Goal: Answer question/provide support

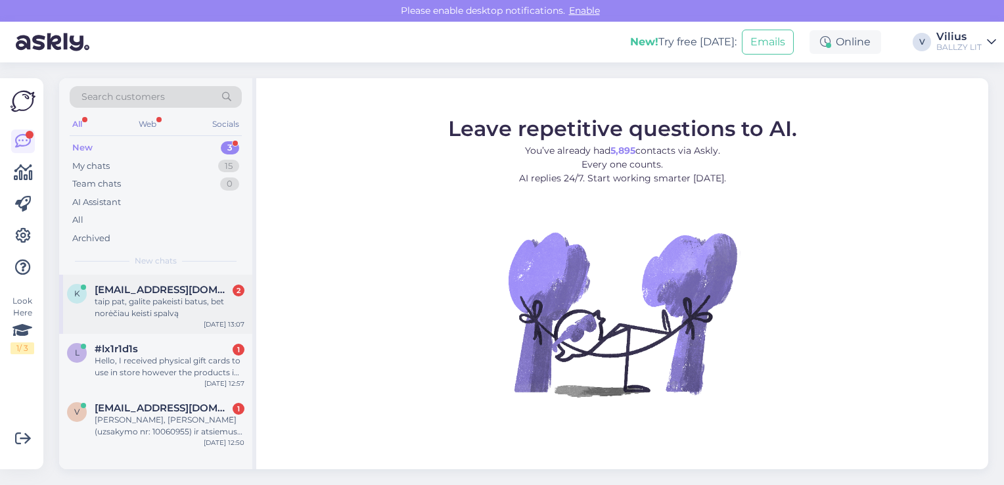
click at [154, 293] on span "[EMAIL_ADDRESS][DOMAIN_NAME]" at bounding box center [163, 290] width 137 height 12
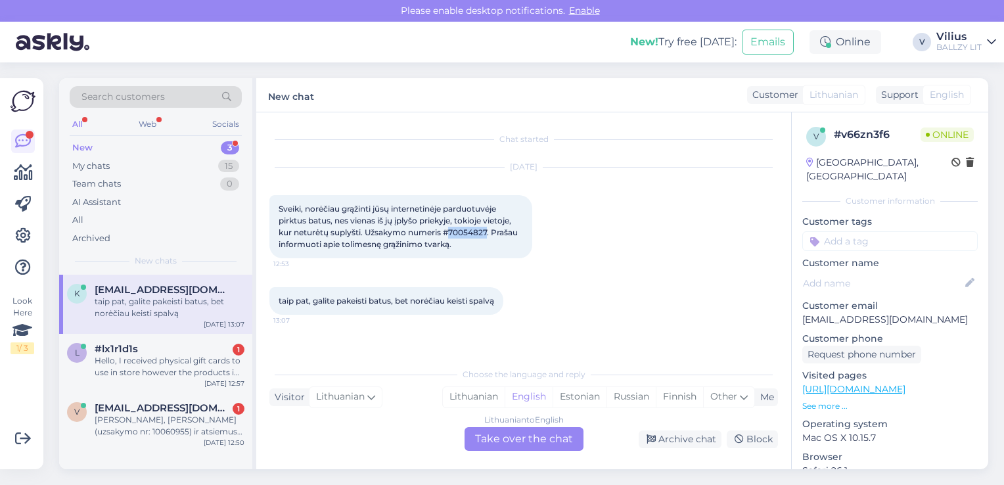
drag, startPoint x: 452, startPoint y: 233, endPoint x: 489, endPoint y: 234, distance: 37.5
click at [489, 234] on span "Sveiki, norėčiau grąžinti jūsų internetinėje parduotuvėje pirktus batus, nes vi…" at bounding box center [399, 226] width 241 height 45
copy span "70054827"
click at [459, 396] on div "Lithuanian" at bounding box center [474, 397] width 62 height 20
click at [499, 450] on div "Lithuanian to Lithuanian Take over the chat" at bounding box center [524, 439] width 119 height 24
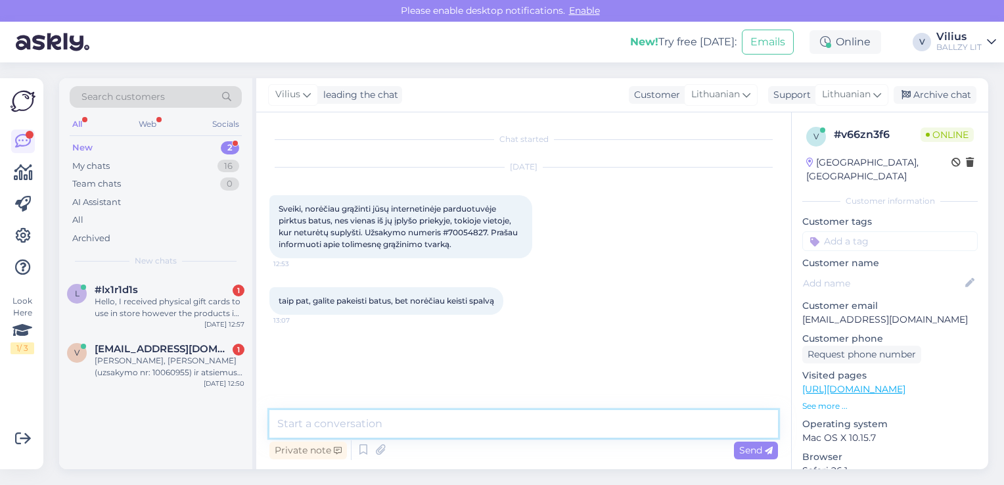
click at [482, 426] on textarea at bounding box center [523, 424] width 509 height 28
paste textarea "[PERSON_NAME], kilus abejonių dėl internetinėje parduotuvėje pirktos prekės kok…"
type textarea "[PERSON_NAME], kilus abejonių dėl internetinėje parduotuvėje pirktos prekės kok…"
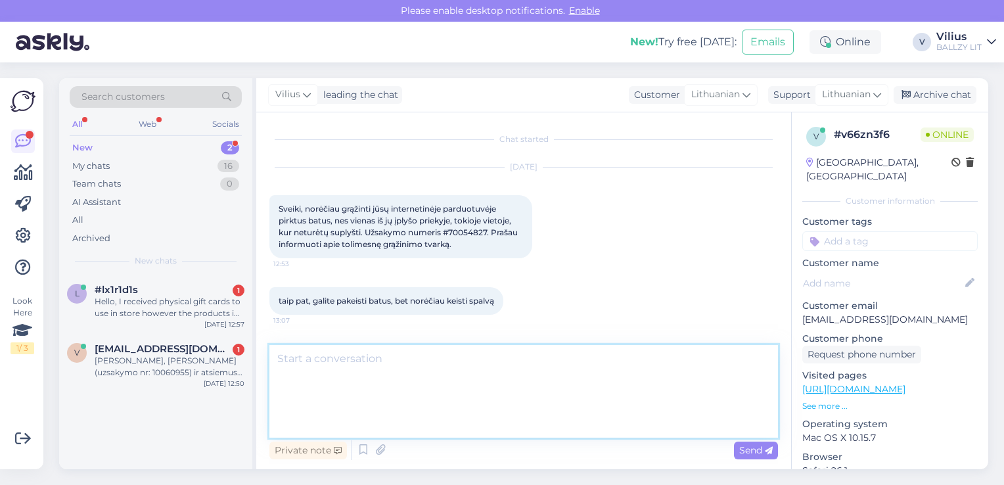
scroll to position [58, 0]
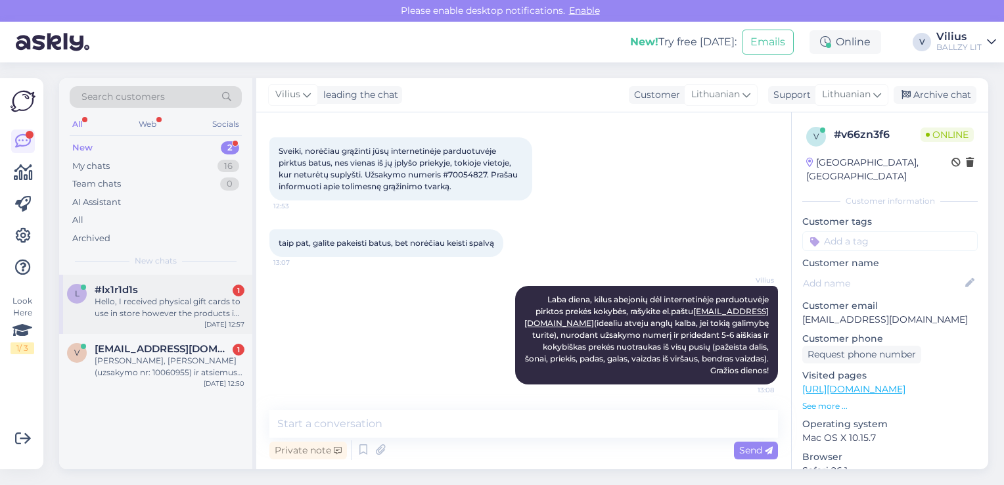
click at [184, 313] on div "Hello, I received physical gift cards to use in store however the products i wo…" at bounding box center [170, 308] width 150 height 24
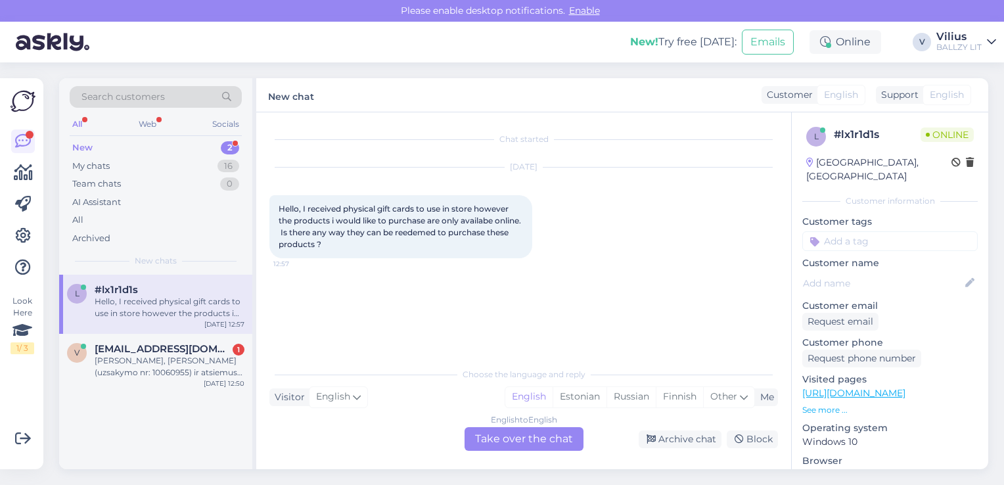
click at [515, 442] on div "English to English Take over the chat" at bounding box center [524, 439] width 119 height 24
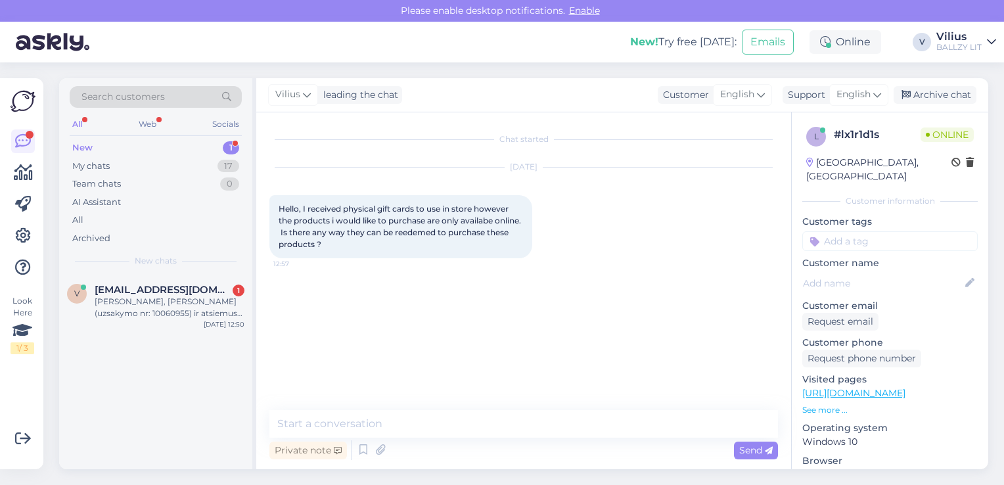
click at [509, 440] on div "Private note Send" at bounding box center [523, 450] width 509 height 25
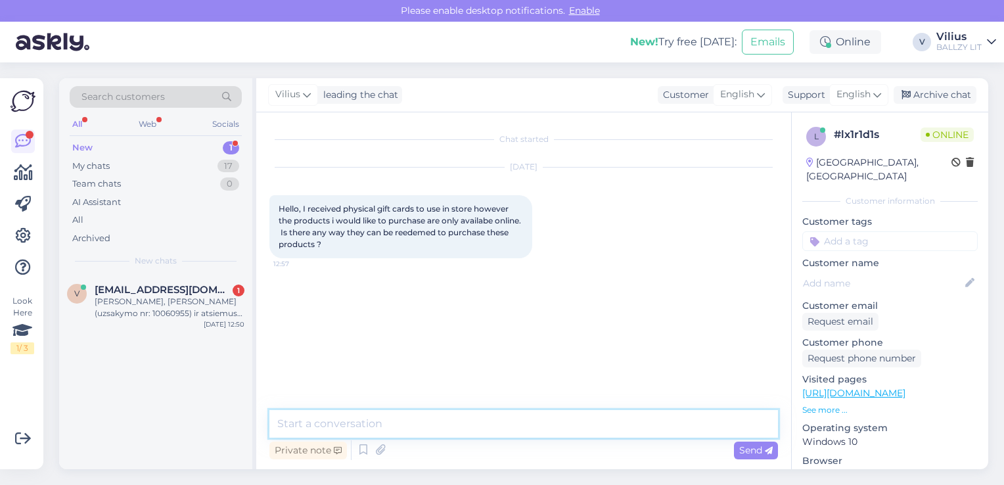
click at [493, 427] on textarea at bounding box center [523, 424] width 509 height 28
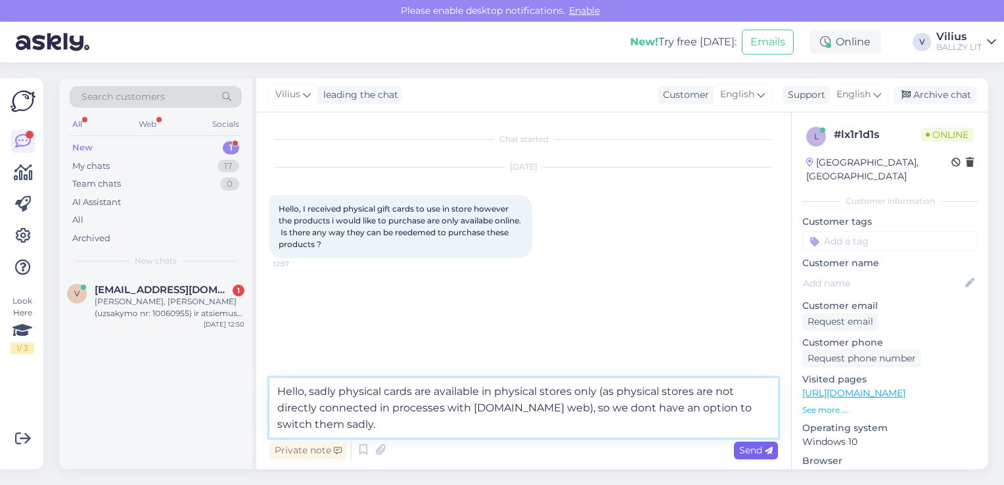
type textarea "Hello, sadly physical cards are available in physical stores only (as physical …"
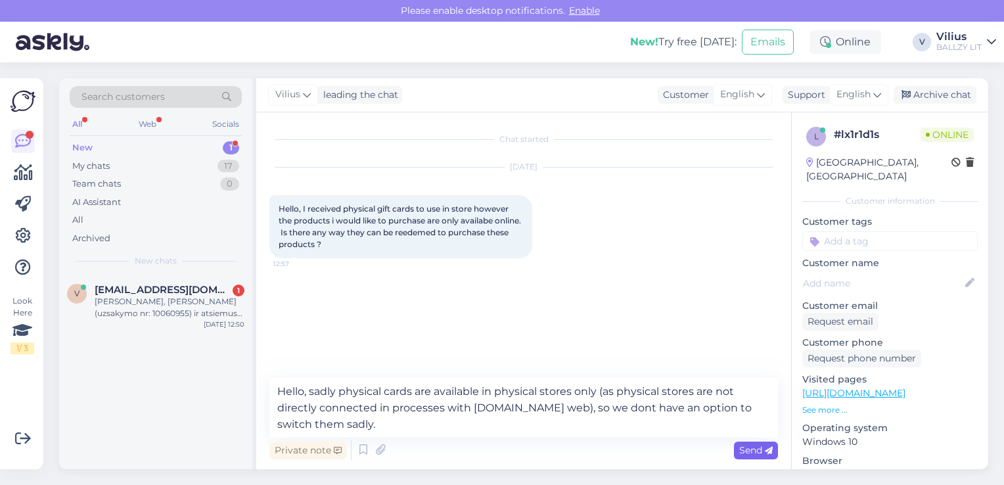
click at [757, 448] on span "Send" at bounding box center [756, 450] width 34 height 12
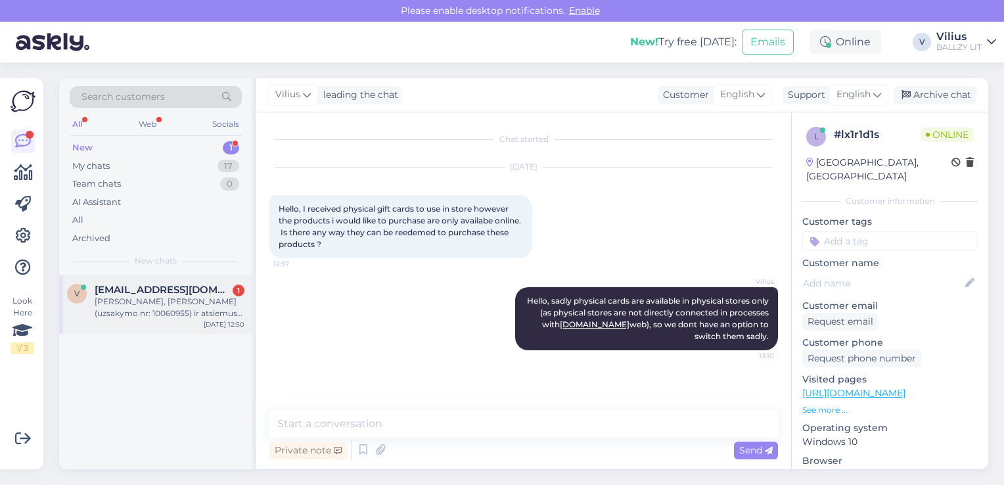
click at [171, 314] on div "[PERSON_NAME], [PERSON_NAME] (uzsakymo nr: 10060955) ir atsiemus is karto pamac…" at bounding box center [170, 308] width 150 height 24
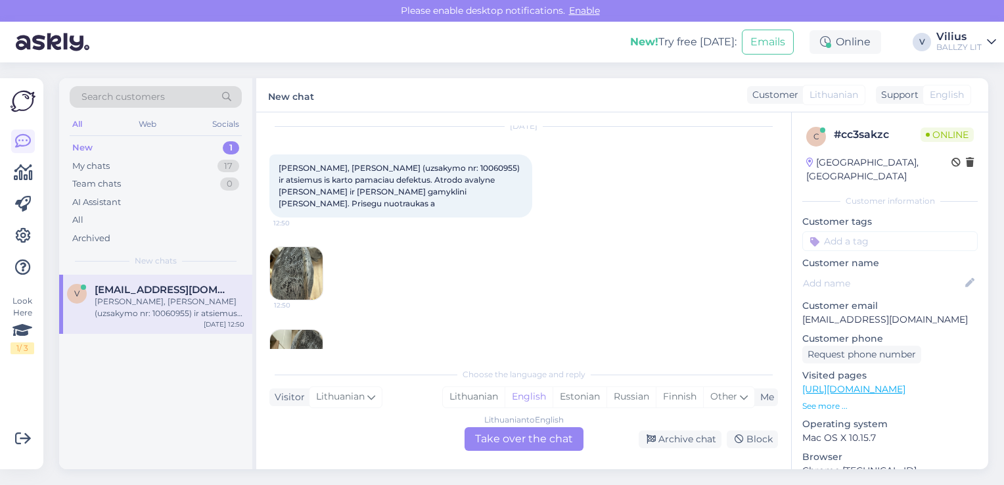
scroll to position [28, 0]
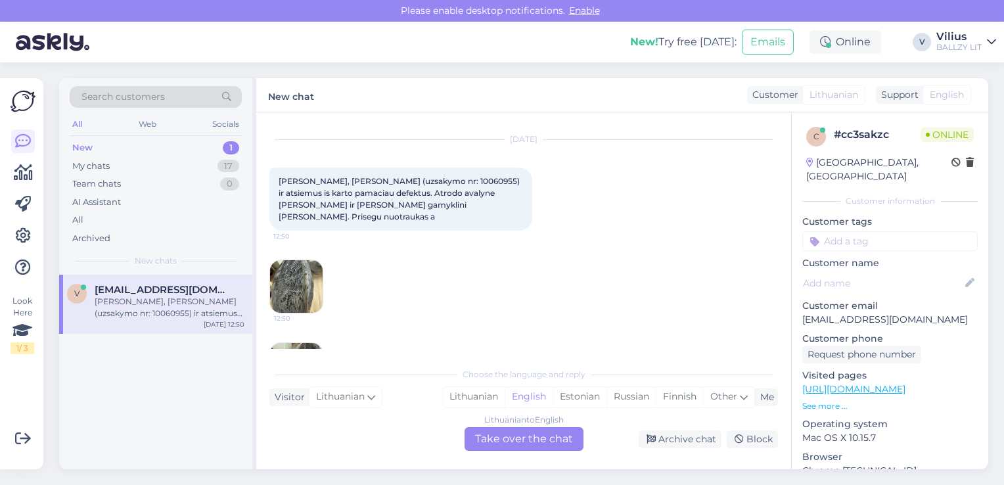
click at [301, 268] on img at bounding box center [296, 286] width 53 height 53
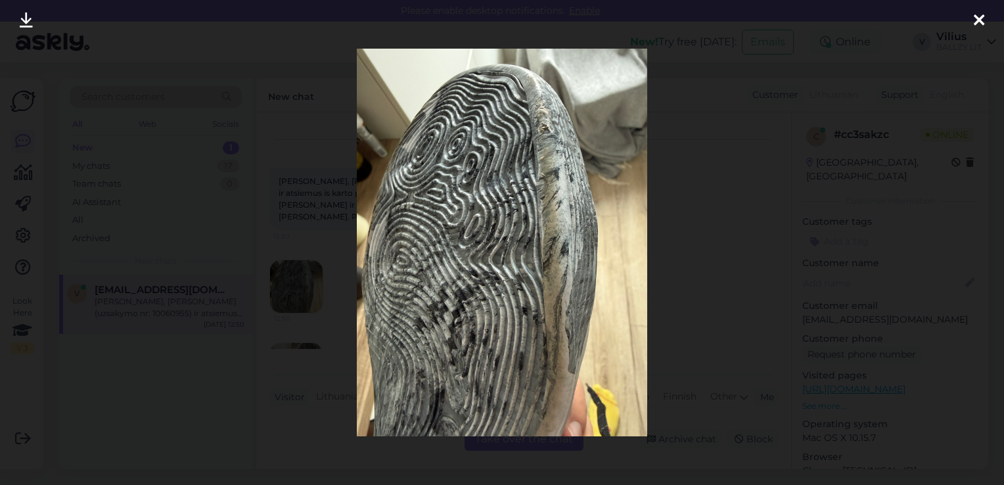
click at [690, 256] on div at bounding box center [502, 242] width 1004 height 485
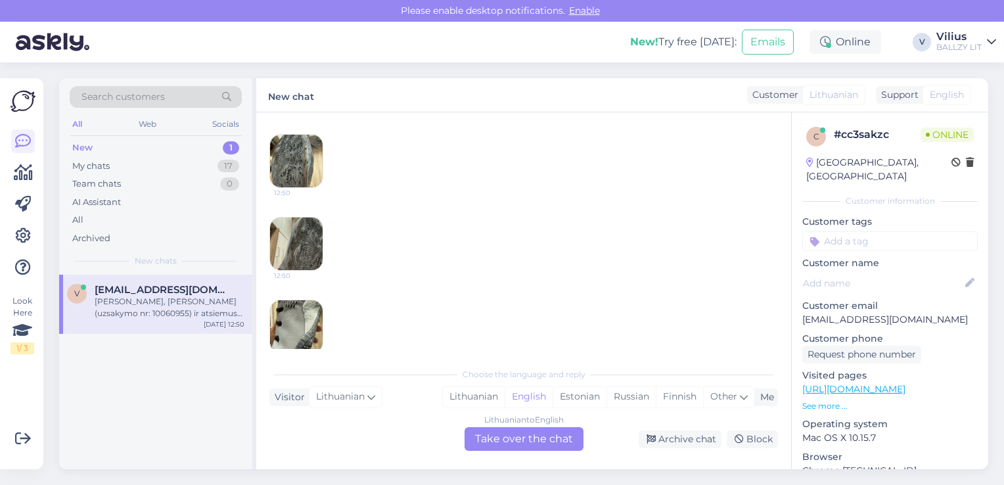
scroll to position [159, 0]
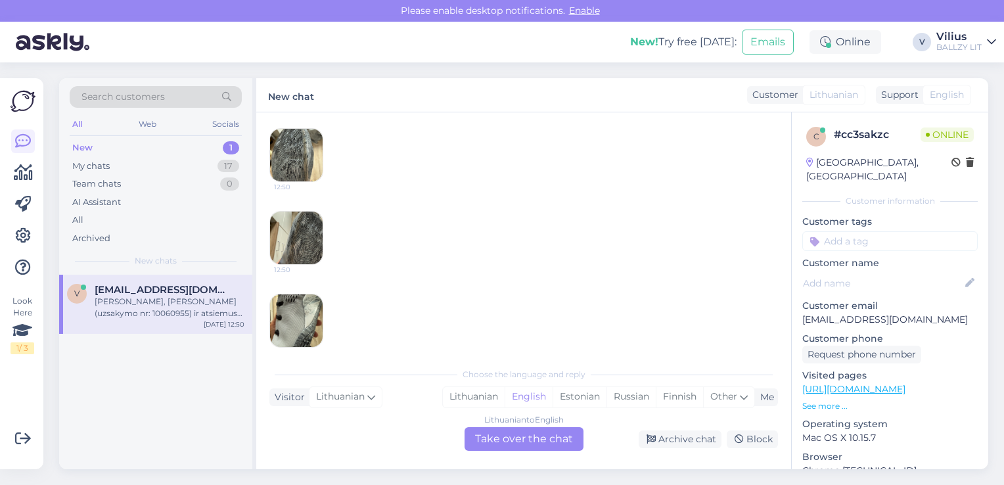
click at [296, 229] on img at bounding box center [296, 238] width 53 height 53
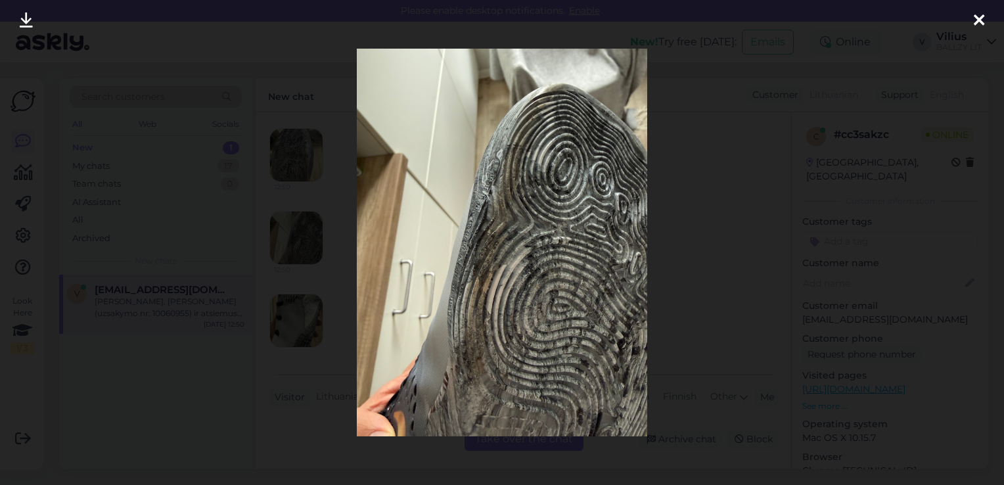
click at [336, 80] on div at bounding box center [502, 242] width 1004 height 485
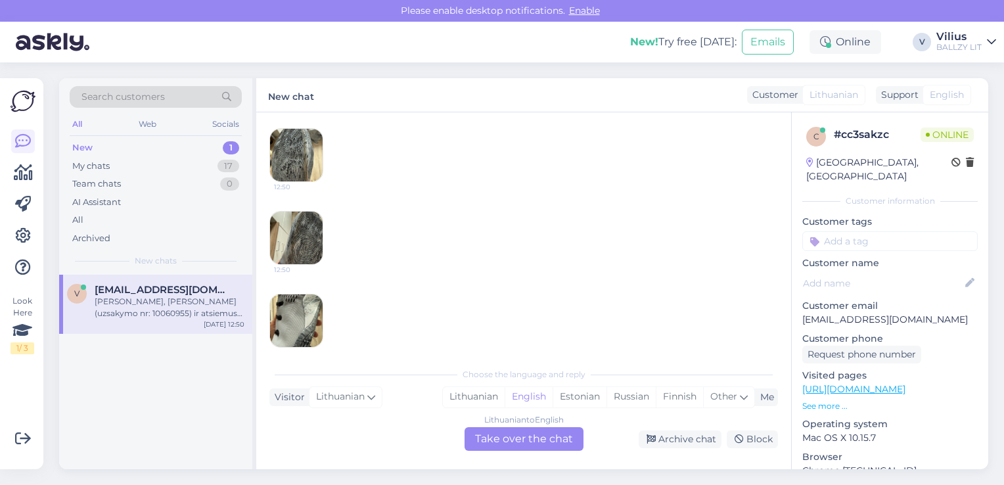
click at [310, 319] on img at bounding box center [296, 320] width 53 height 53
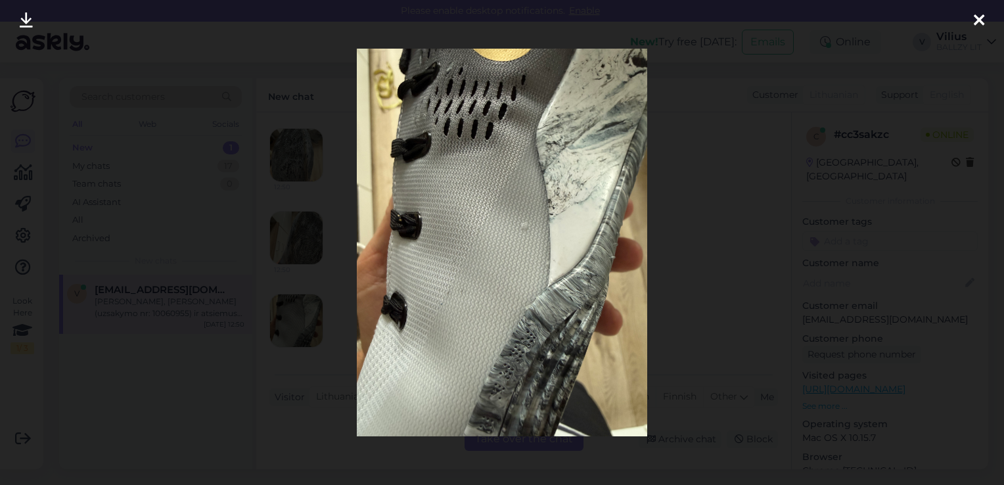
click at [313, 352] on div at bounding box center [502, 242] width 1004 height 485
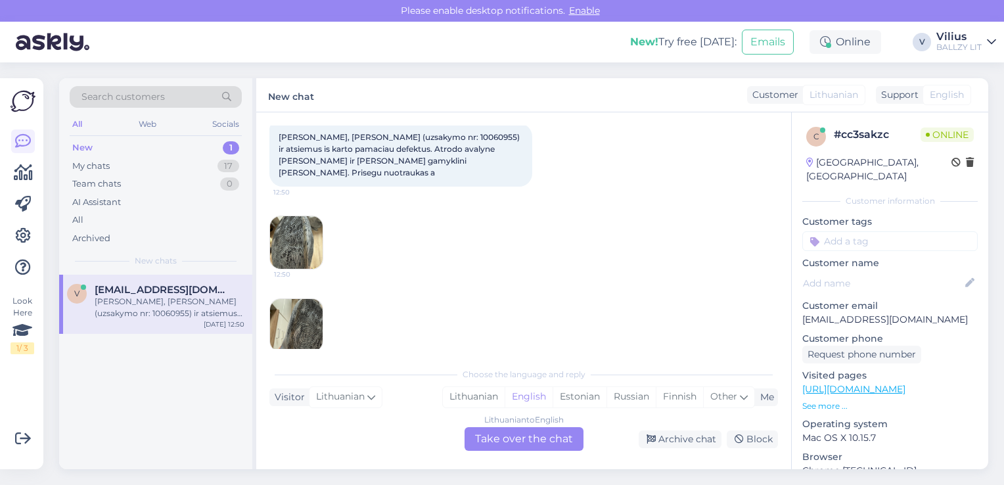
scroll to position [0, 0]
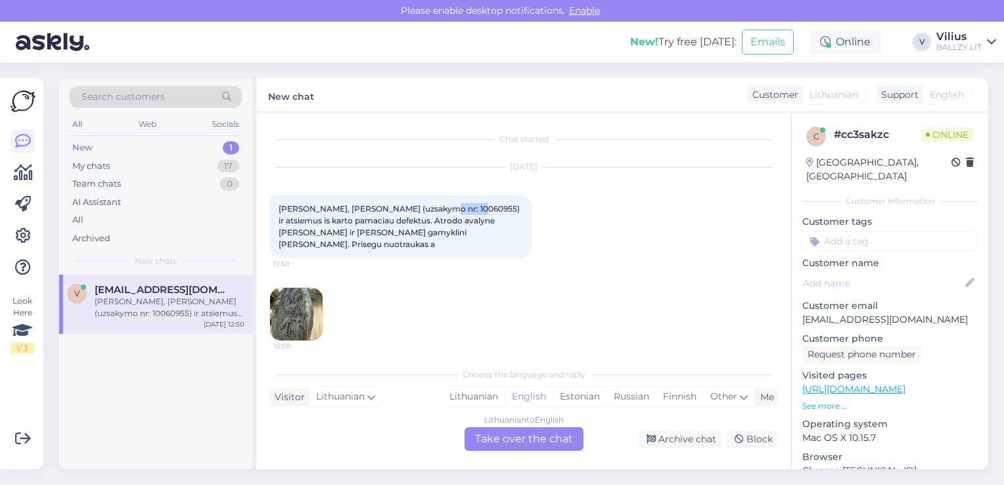
drag, startPoint x: 423, startPoint y: 210, endPoint x: 461, endPoint y: 209, distance: 37.5
click at [461, 209] on span "[PERSON_NAME], [PERSON_NAME] (uzsakymo nr: 10060955) ir atsiemus is karto pamac…" at bounding box center [400, 226] width 243 height 45
copy span "10060955"
click at [306, 293] on img at bounding box center [296, 314] width 53 height 53
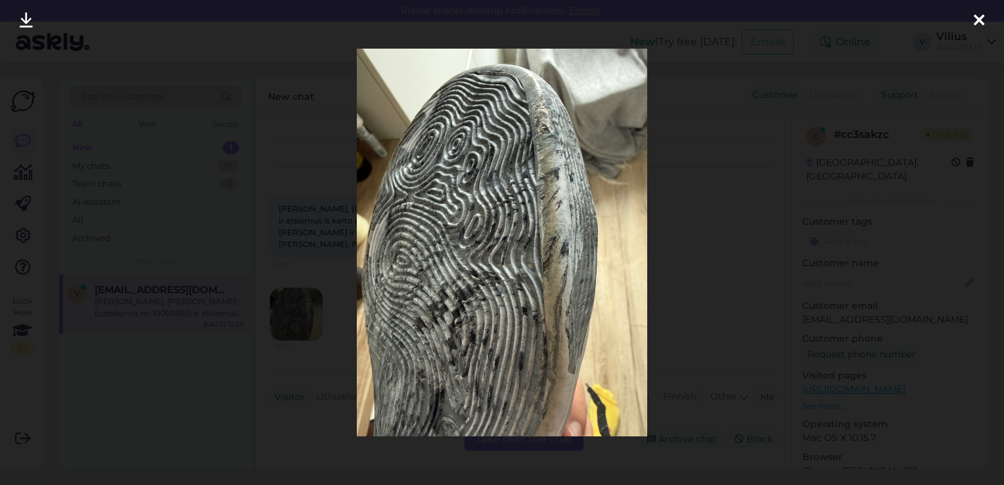
click at [699, 267] on div at bounding box center [502, 242] width 1004 height 485
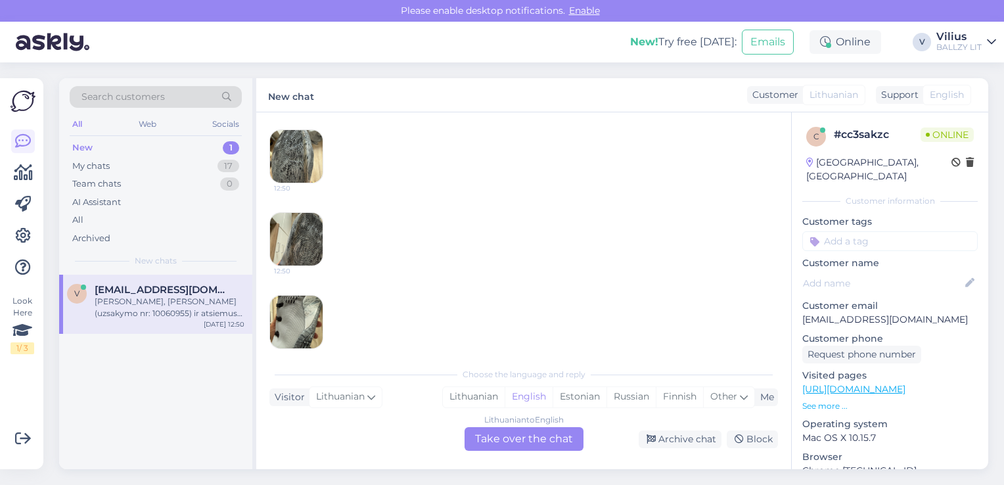
scroll to position [159, 0]
click at [296, 225] on img at bounding box center [296, 238] width 53 height 53
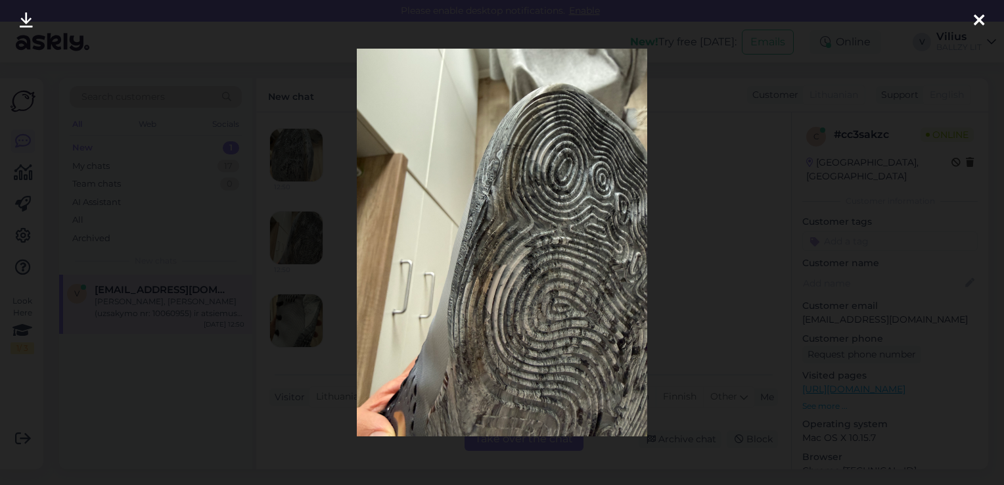
click at [680, 274] on div at bounding box center [502, 242] width 1004 height 485
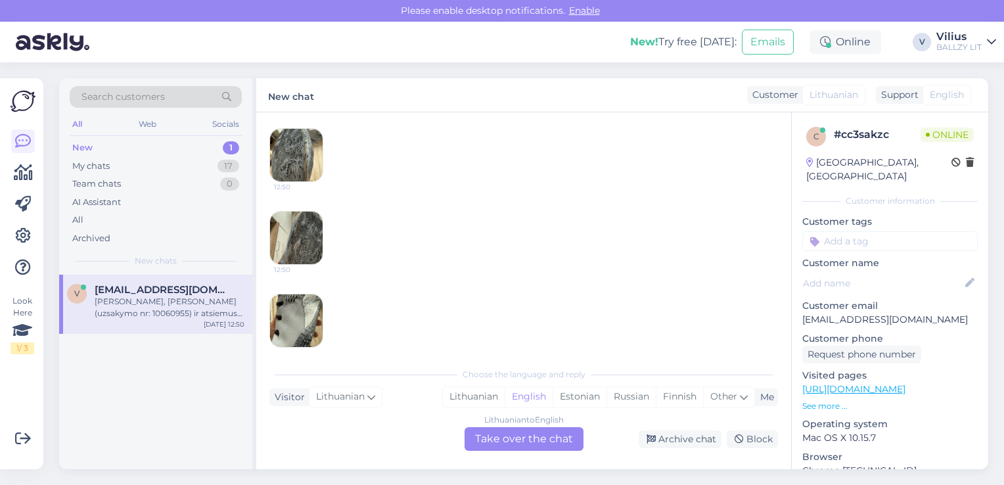
click at [279, 306] on img at bounding box center [296, 320] width 53 height 53
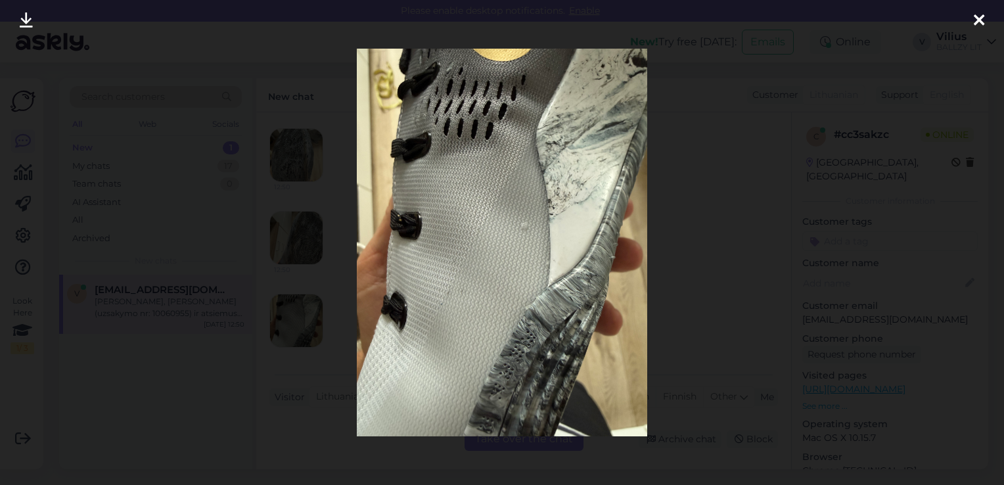
click at [742, 268] on div at bounding box center [502, 242] width 1004 height 485
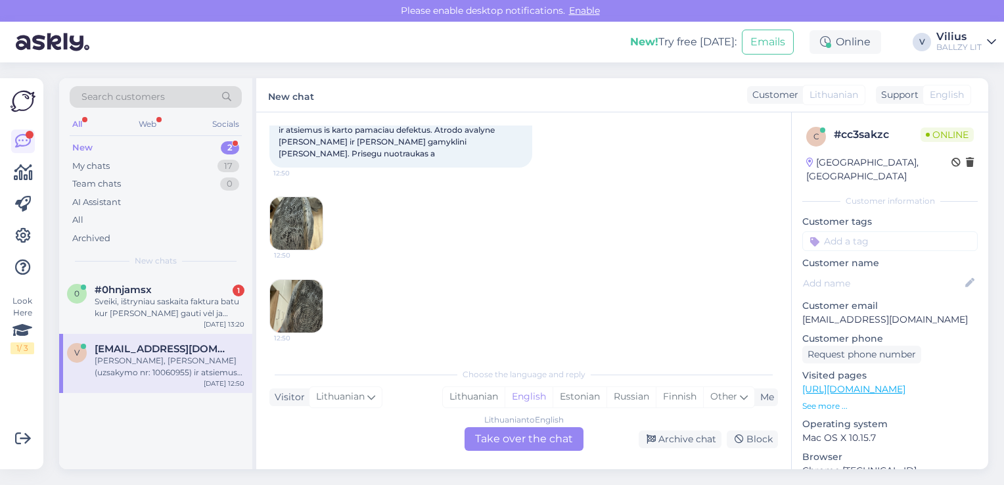
scroll to position [0, 0]
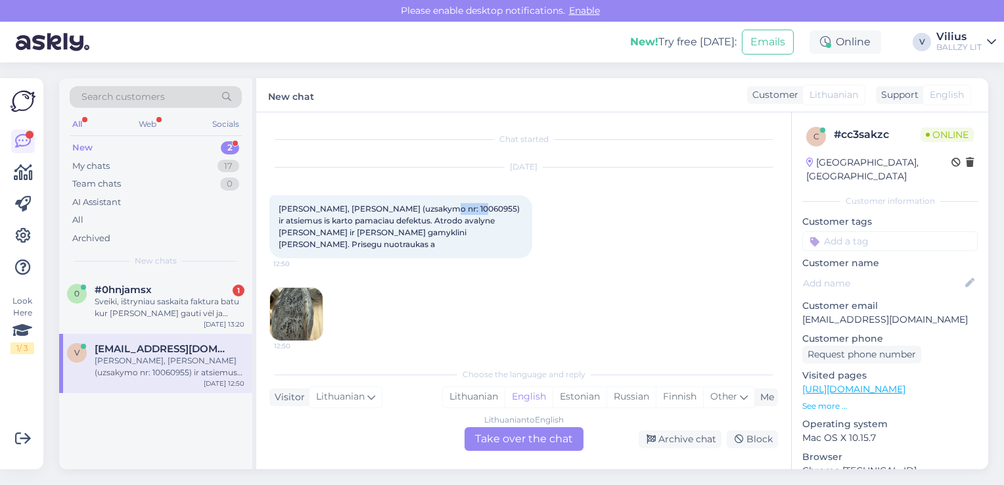
drag, startPoint x: 460, startPoint y: 209, endPoint x: 424, endPoint y: 204, distance: 36.4
click at [424, 204] on span "[PERSON_NAME], [PERSON_NAME] (uzsakymo nr: 10060955) ir atsiemus is karto pamac…" at bounding box center [400, 226] width 243 height 45
copy span "10060955"
